Goal: Communication & Community: Answer question/provide support

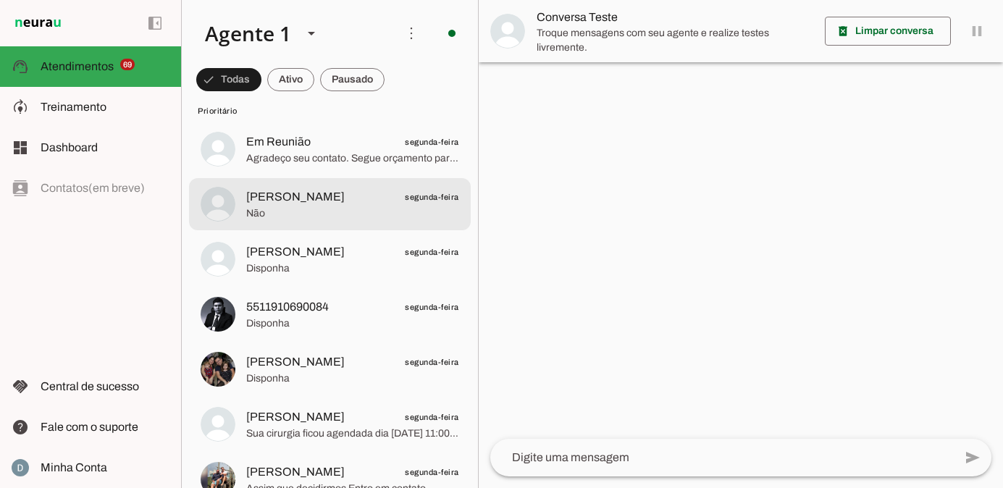
scroll to position [4325, 0]
